Goal: Complete application form

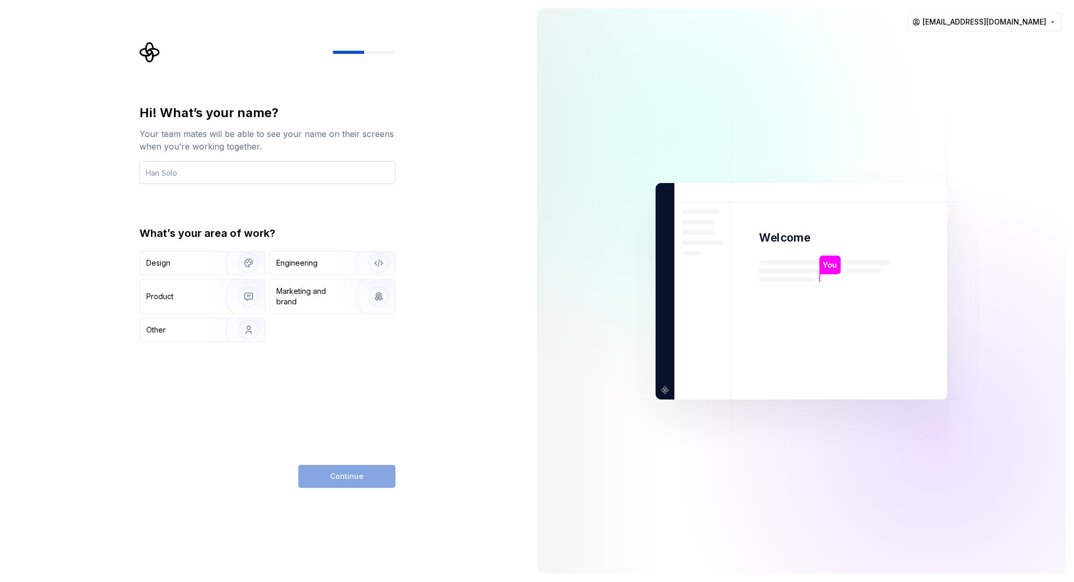
click at [180, 168] on input "text" at bounding box center [268, 172] width 256 height 23
type input "[PERSON_NAME]"
click at [174, 256] on div "Design" at bounding box center [202, 262] width 125 height 23
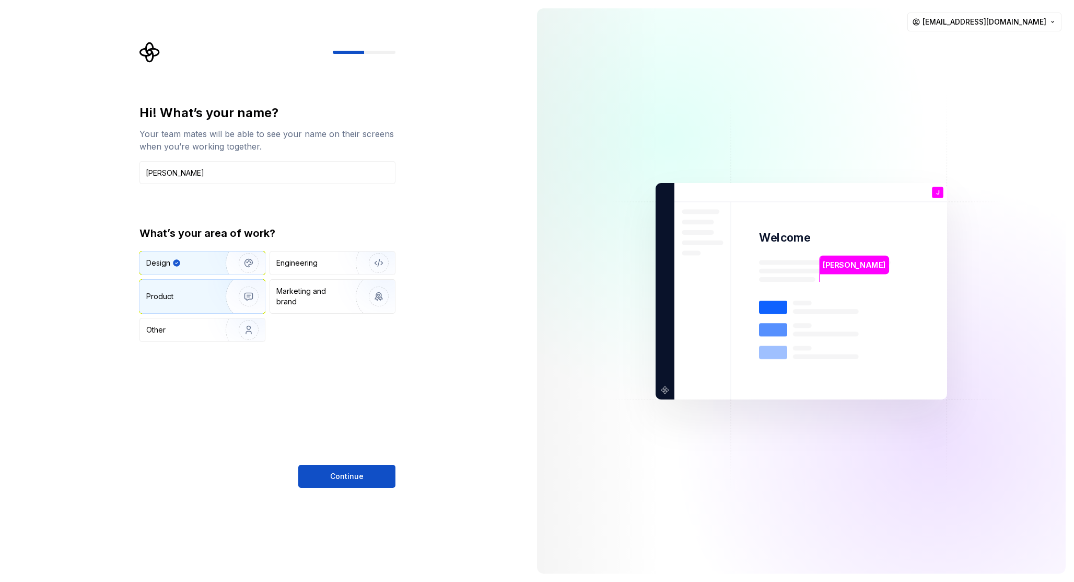
click at [184, 289] on div "Product" at bounding box center [202, 296] width 125 height 33
click at [164, 269] on div "Design" at bounding box center [202, 262] width 125 height 23
click at [350, 474] on span "Continue" at bounding box center [346, 476] width 33 height 10
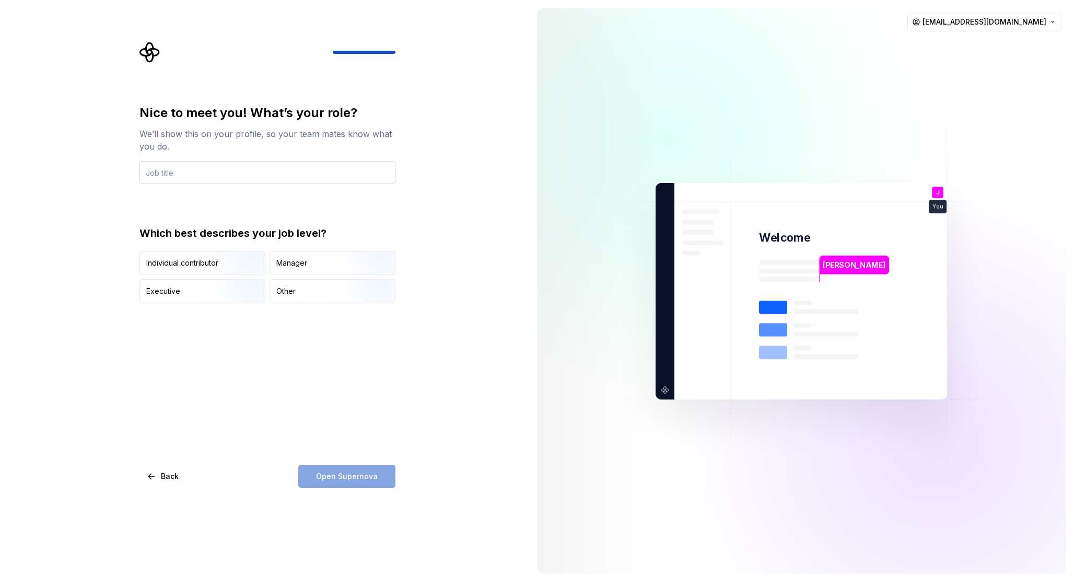
drag, startPoint x: 160, startPoint y: 169, endPoint x: 171, endPoint y: 168, distance: 11.5
click at [160, 169] on input "text" at bounding box center [268, 172] width 256 height 23
type input "Sr. Product Designer"
click at [248, 264] on img "button" at bounding box center [239, 276] width 67 height 70
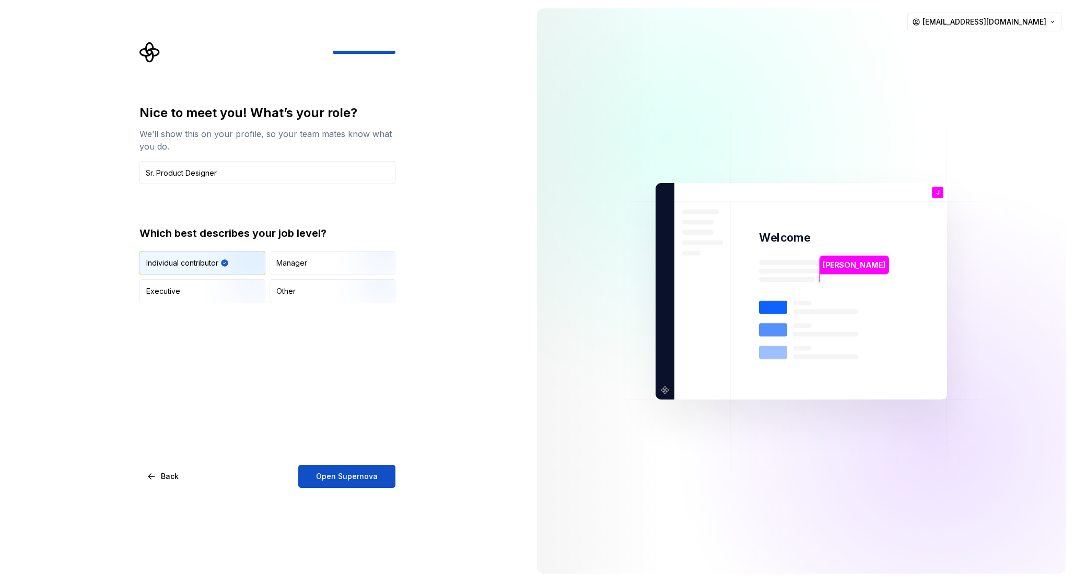
click at [346, 474] on span "Open Supernova" at bounding box center [347, 476] width 62 height 10
